Goal: Communication & Community: Connect with others

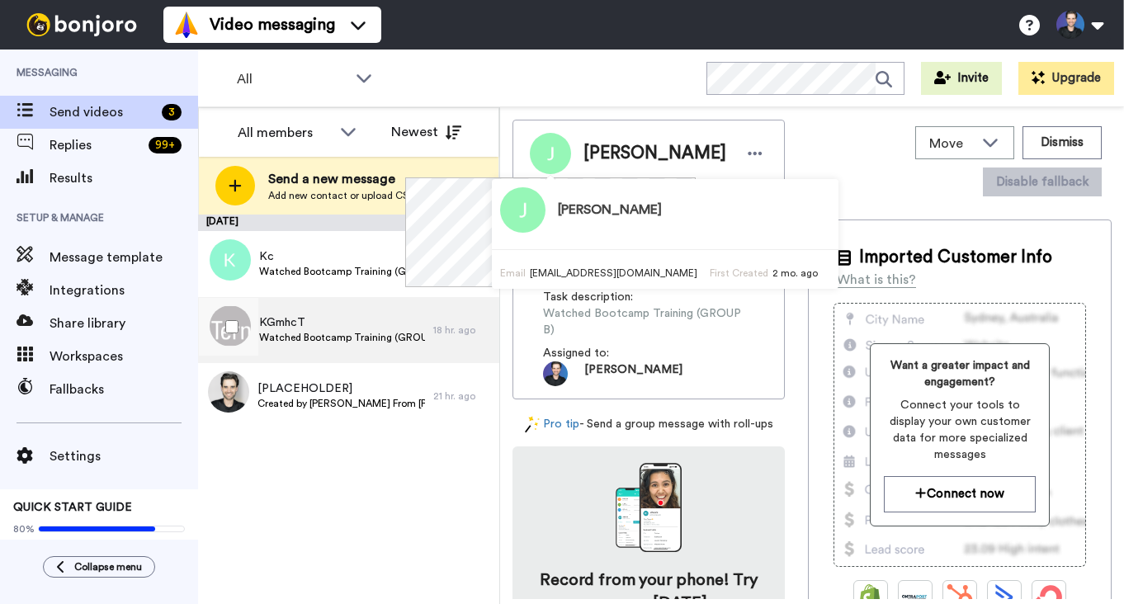
click at [417, 332] on span "Watched Bootcamp Training (GROUP A)" at bounding box center [342, 337] width 166 height 13
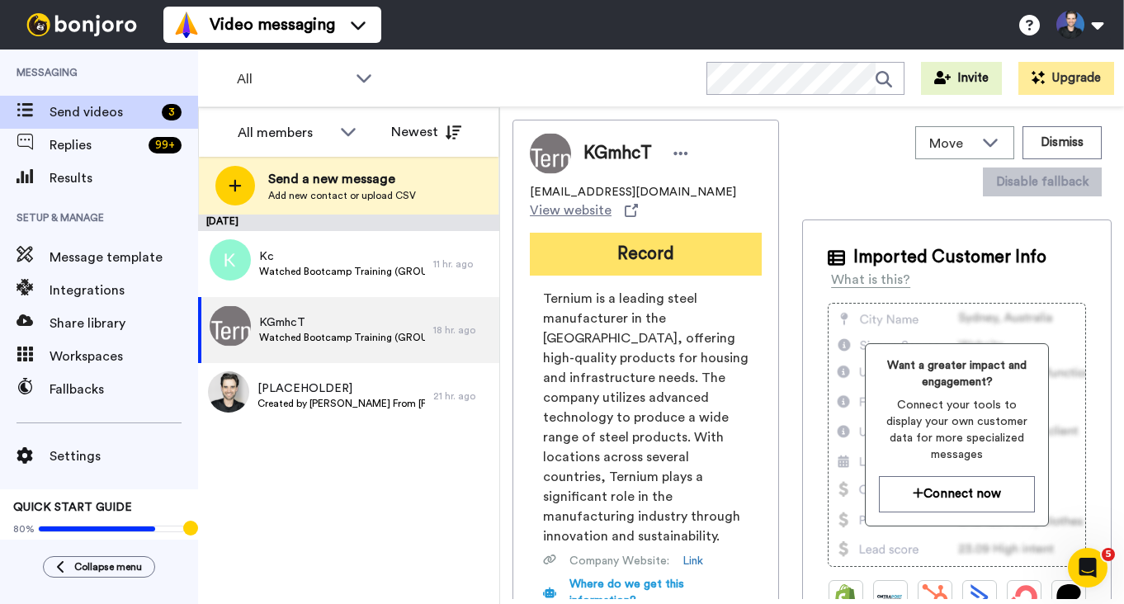
click at [568, 241] on button "Record" at bounding box center [646, 254] width 232 height 43
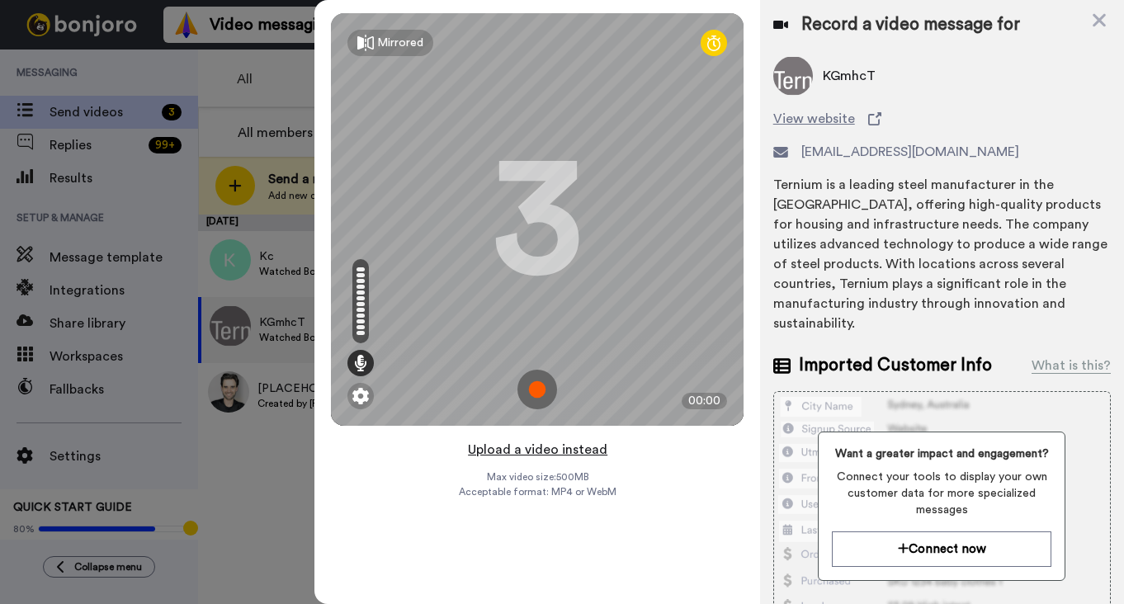
click at [520, 448] on button "Upload a video instead" at bounding box center [537, 449] width 149 height 21
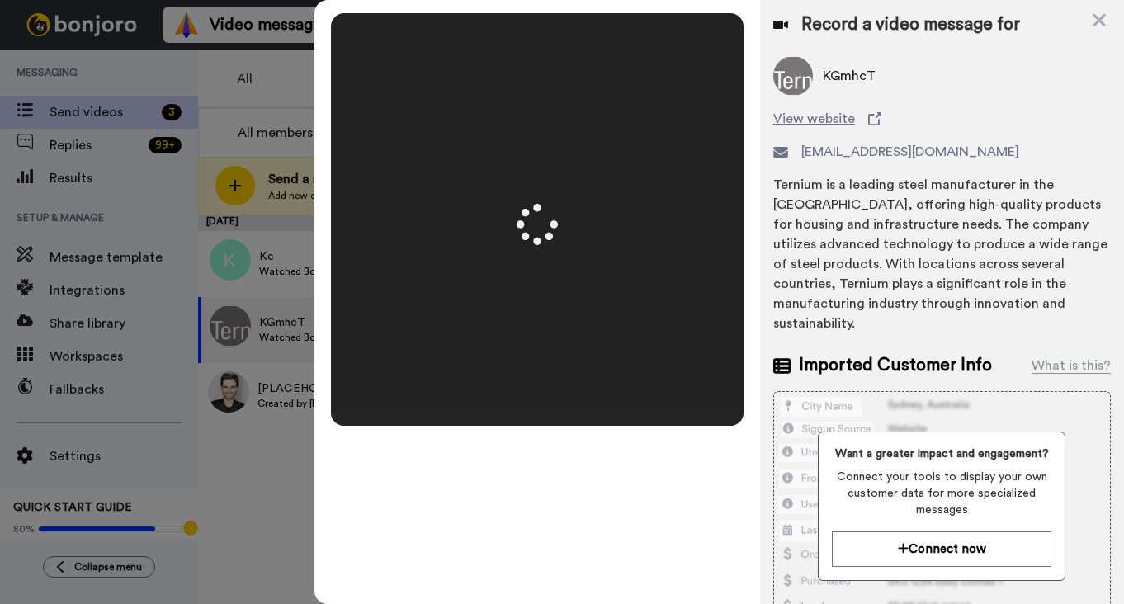
click at [655, 290] on video at bounding box center [537, 219] width 413 height 206
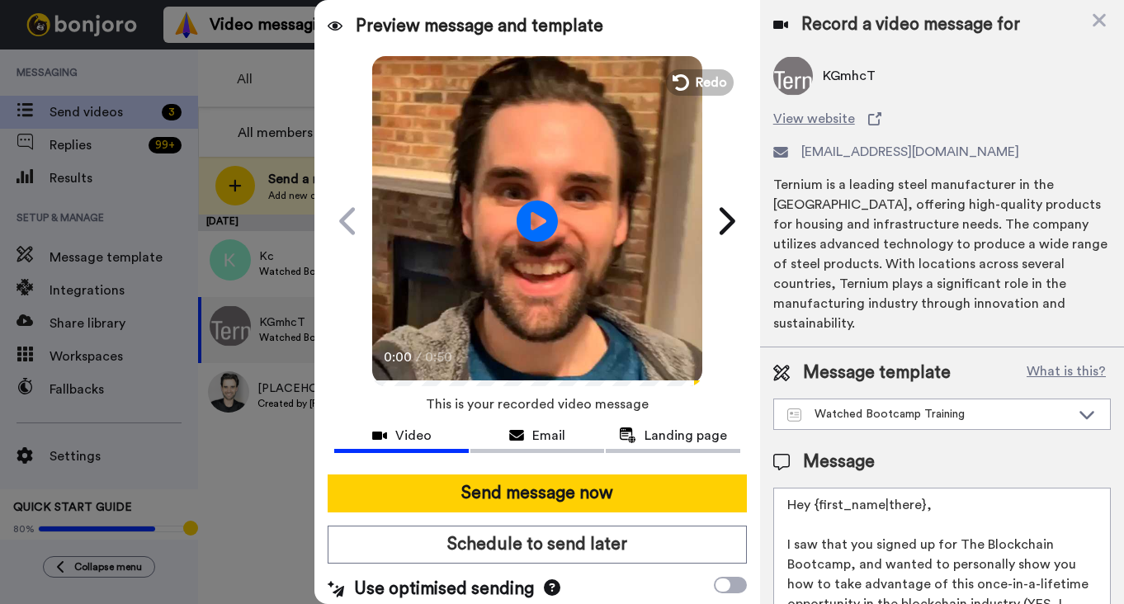
click at [562, 285] on video at bounding box center [537, 219] width 330 height 330
click at [570, 311] on video at bounding box center [537, 219] width 330 height 330
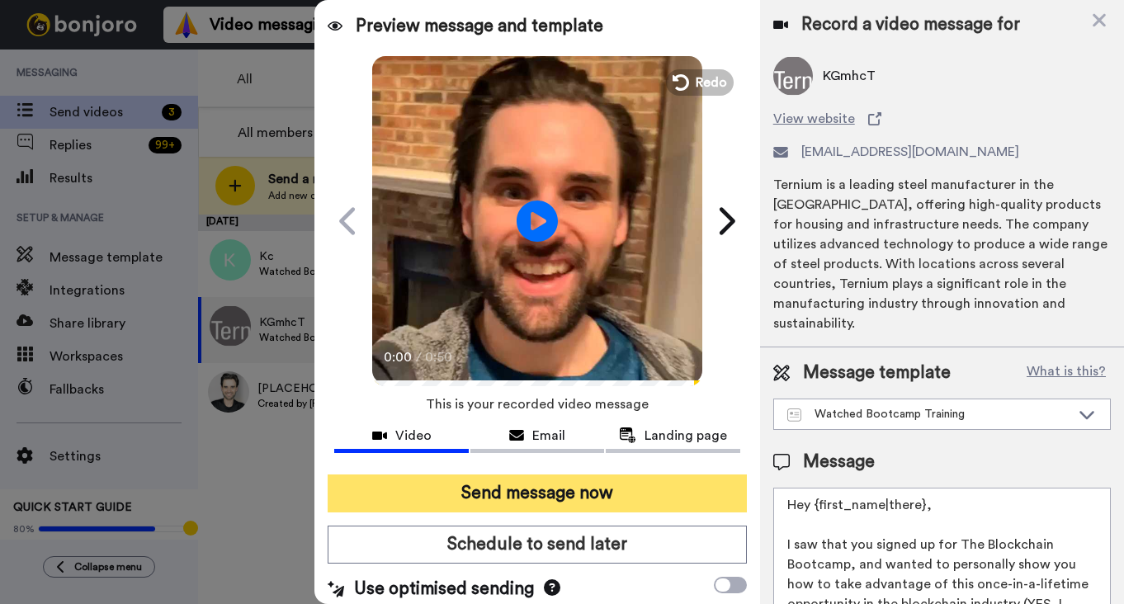
click at [585, 479] on button "Send message now" at bounding box center [537, 493] width 418 height 38
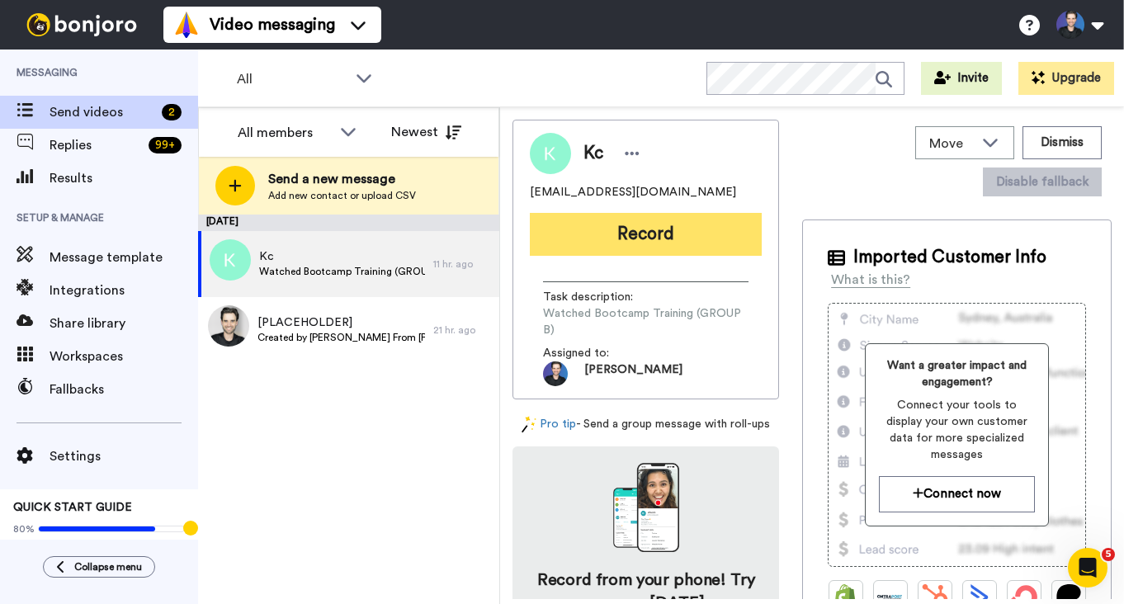
click at [600, 238] on button "Record" at bounding box center [646, 234] width 232 height 43
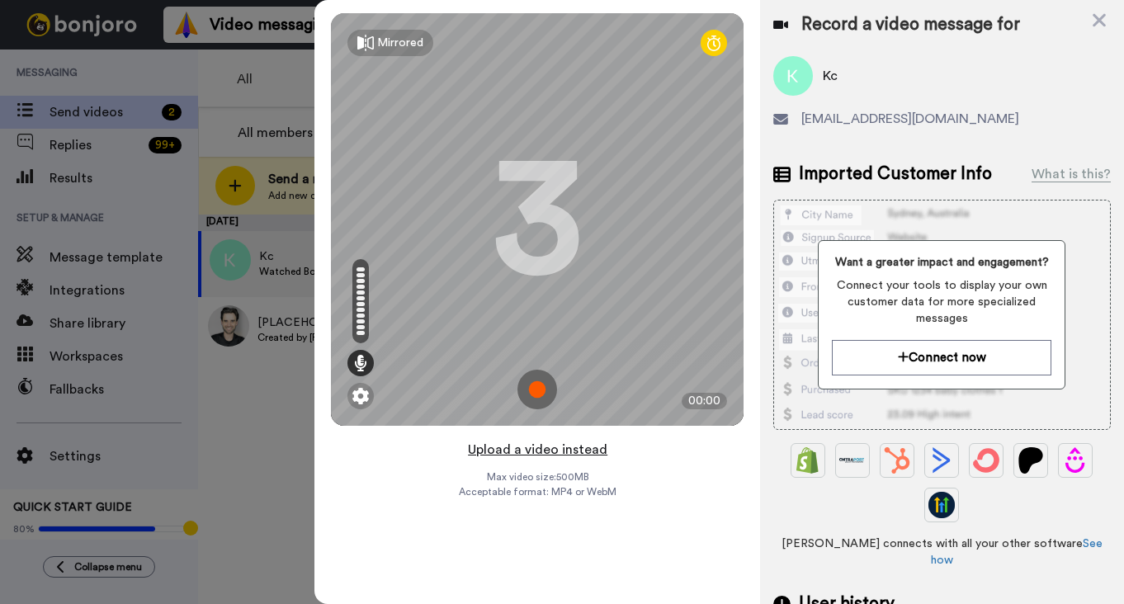
click at [589, 454] on button "Upload a video instead" at bounding box center [537, 449] width 149 height 21
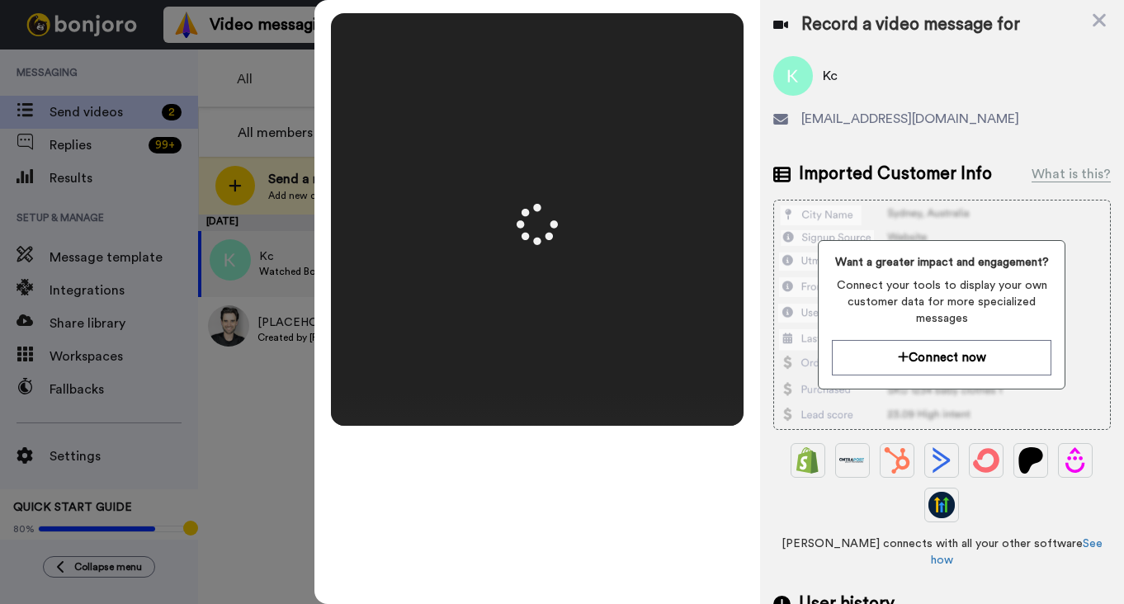
click at [623, 304] on video at bounding box center [537, 219] width 413 height 206
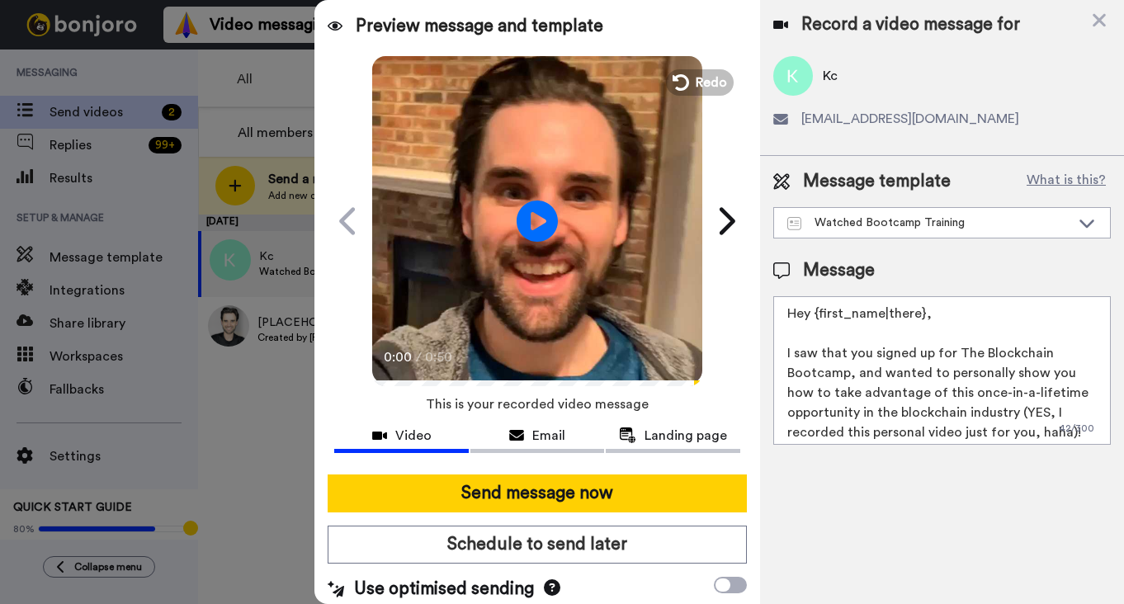
click at [623, 304] on video at bounding box center [537, 219] width 330 height 330
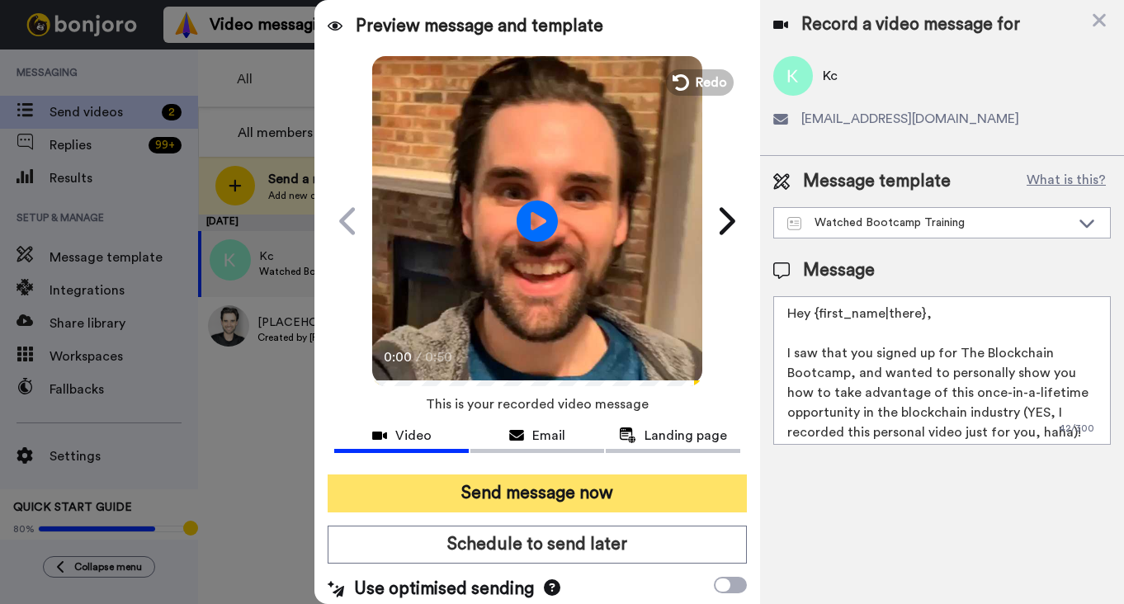
click at [601, 478] on button "Send message now" at bounding box center [537, 493] width 418 height 38
